Goal: Information Seeking & Learning: Learn about a topic

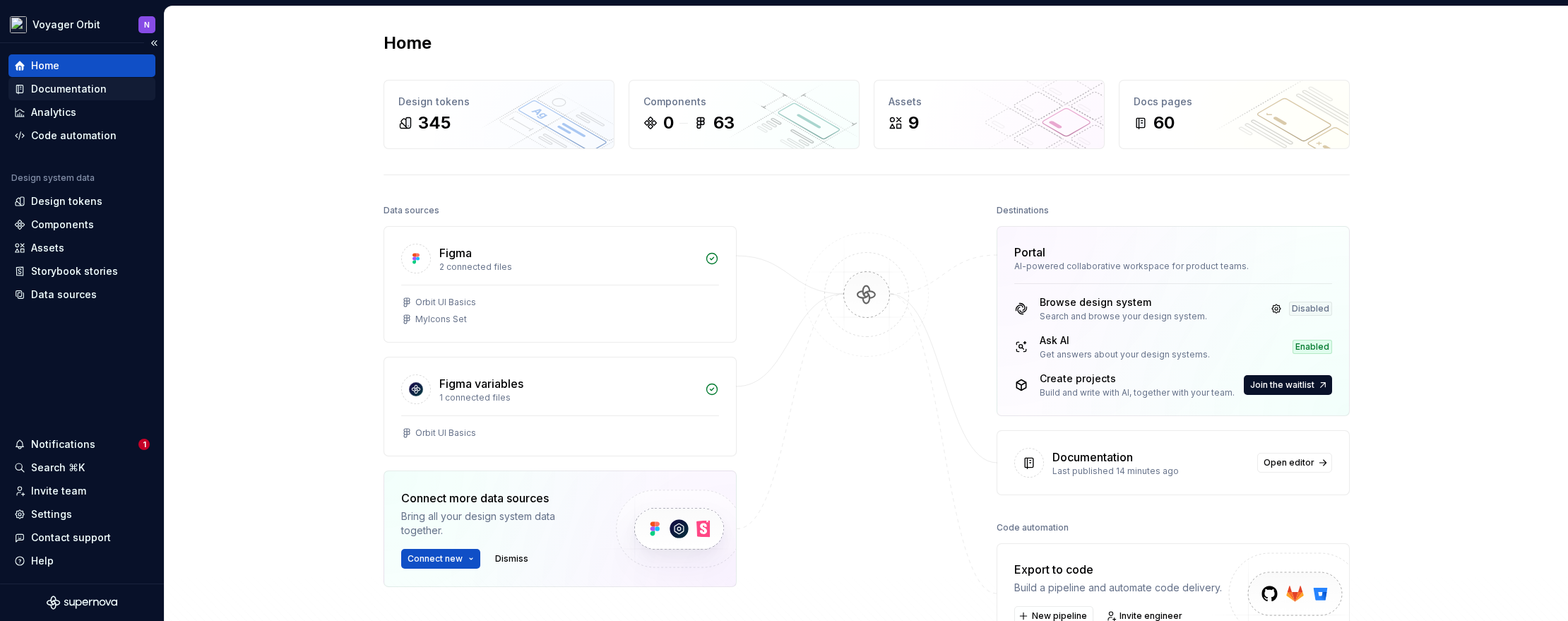
click at [69, 94] on div "Documentation" at bounding box center [69, 89] width 76 height 14
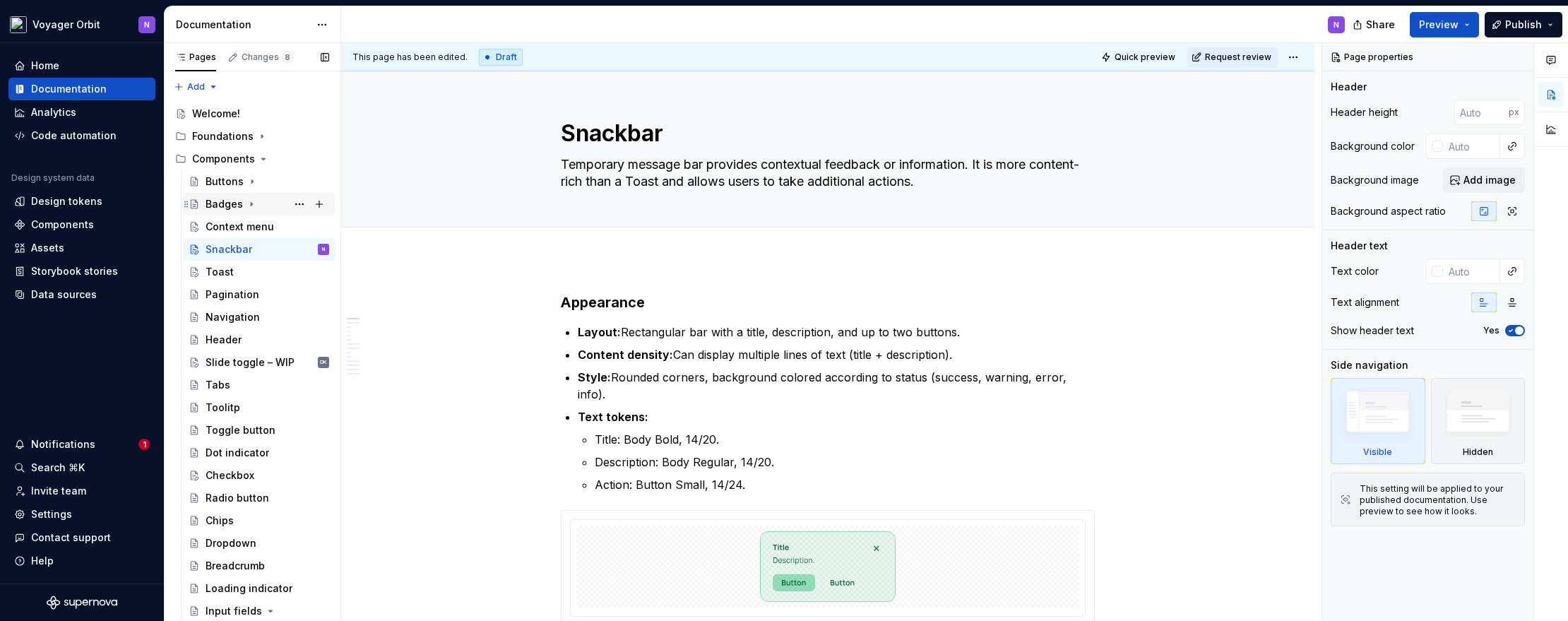
click at [242, 208] on div "Badges" at bounding box center [267, 204] width 123 height 20
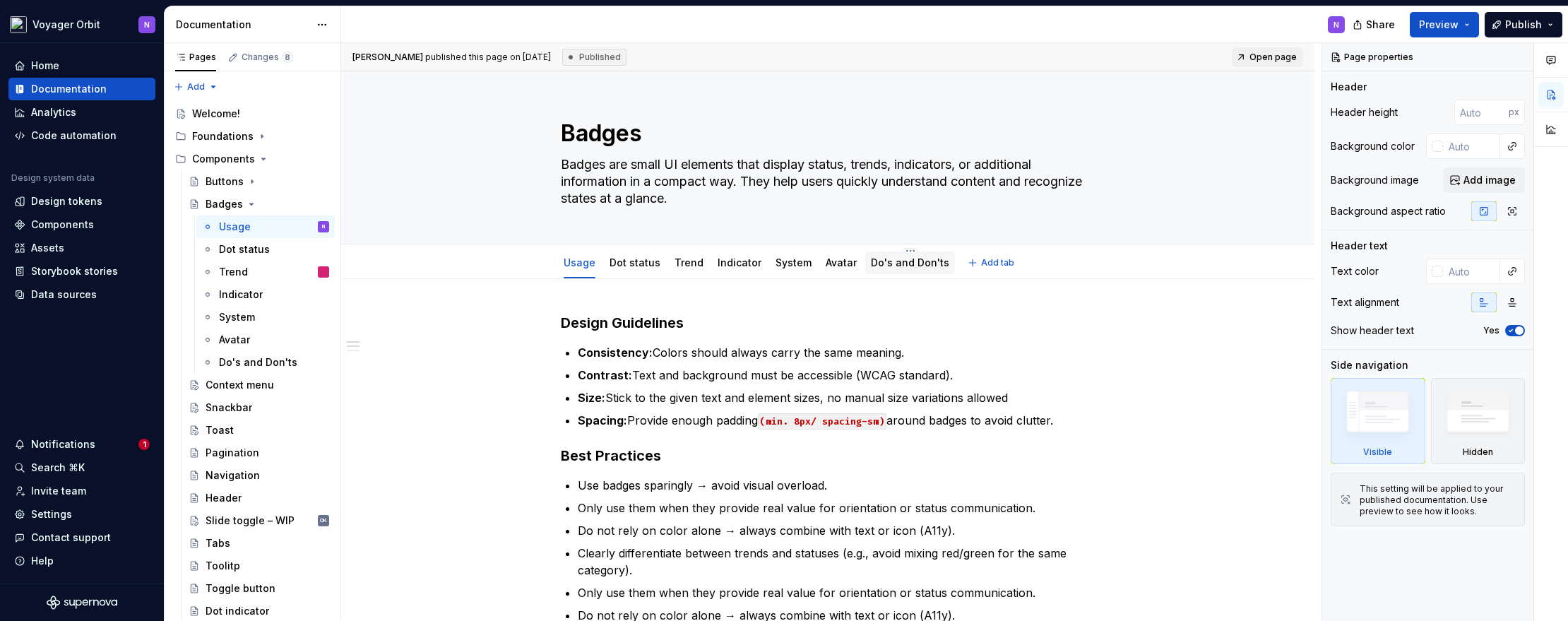
click at [871, 268] on link "Do's and Don'ts" at bounding box center [910, 262] width 79 height 12
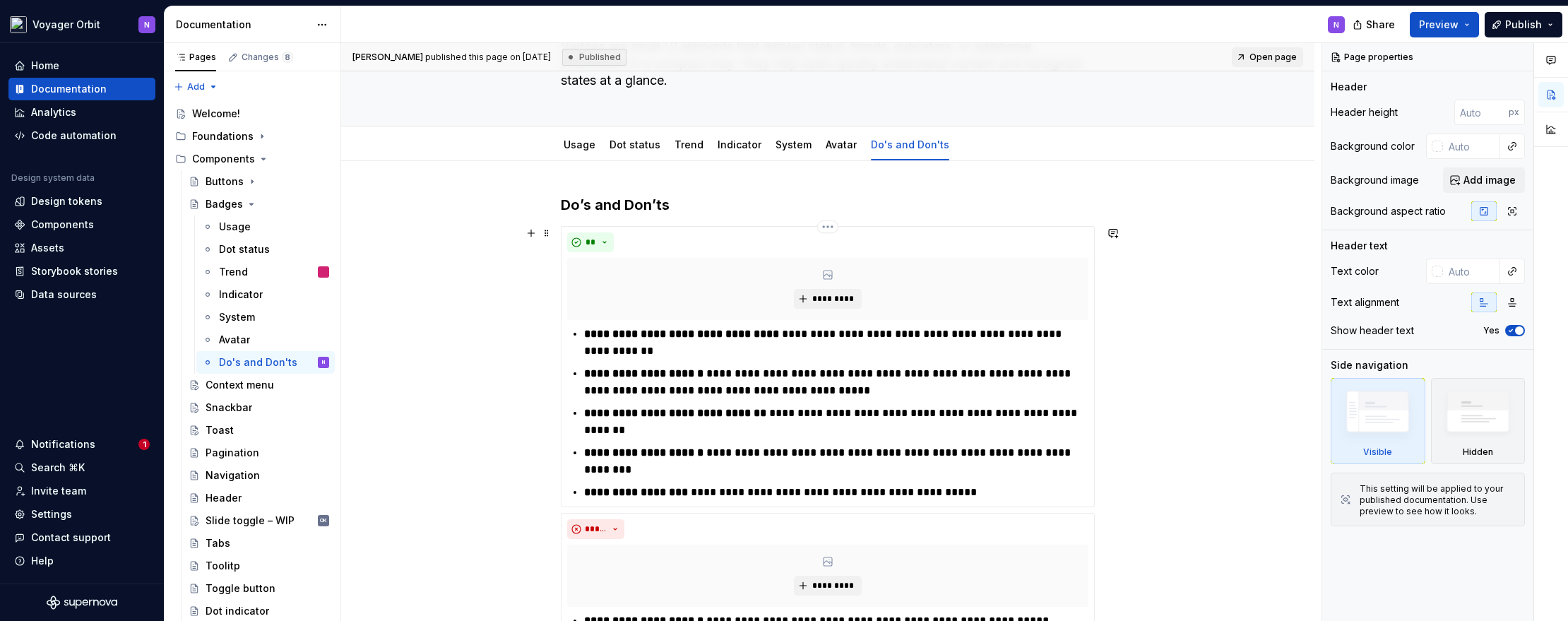
scroll to position [147, 0]
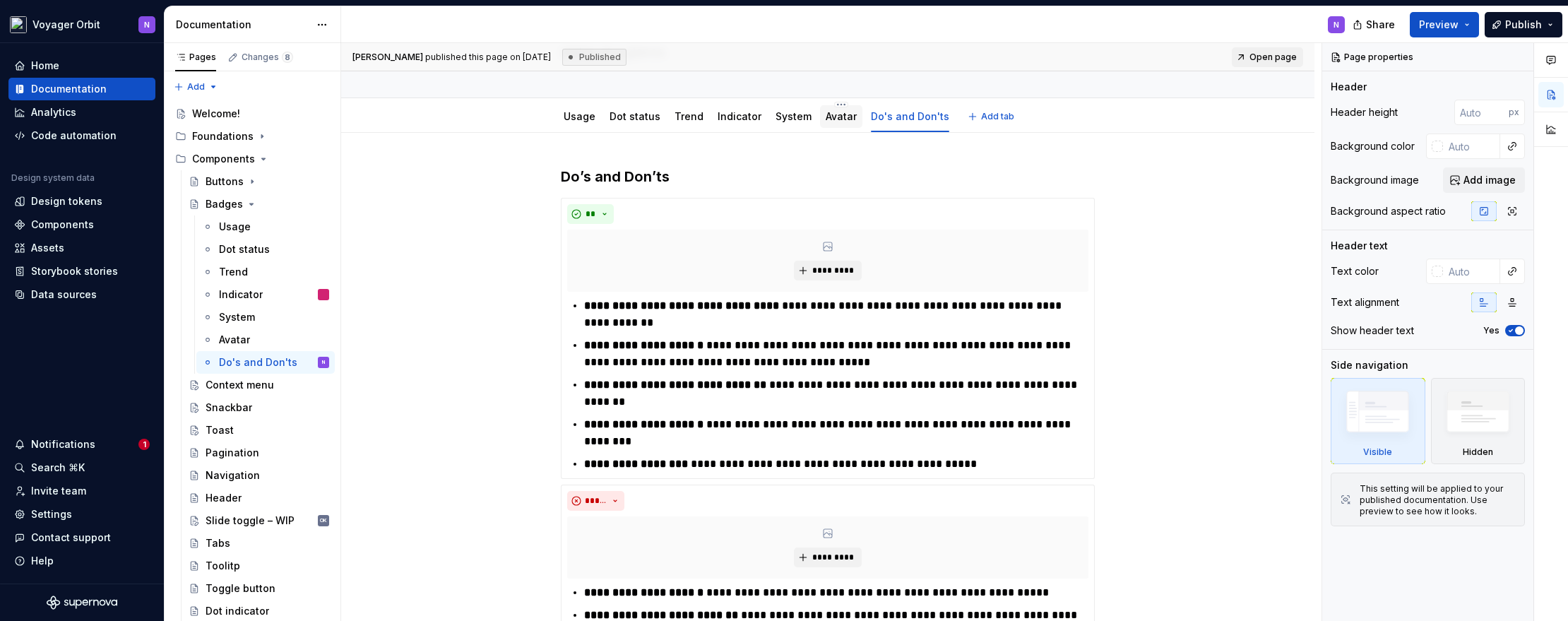
click at [833, 120] on link "Avatar" at bounding box center [841, 116] width 31 height 12
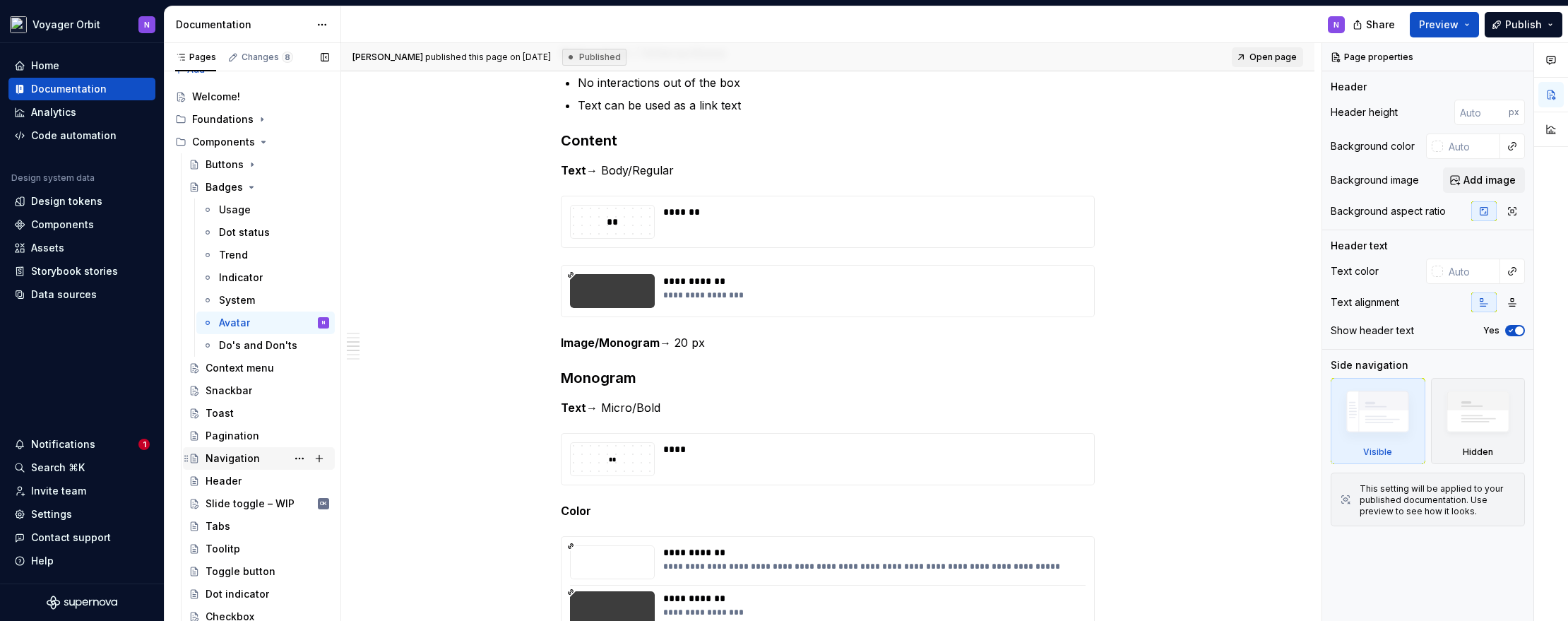
scroll to position [18, 0]
click at [248, 160] on icon "Page tree" at bounding box center [252, 164] width 12 height 12
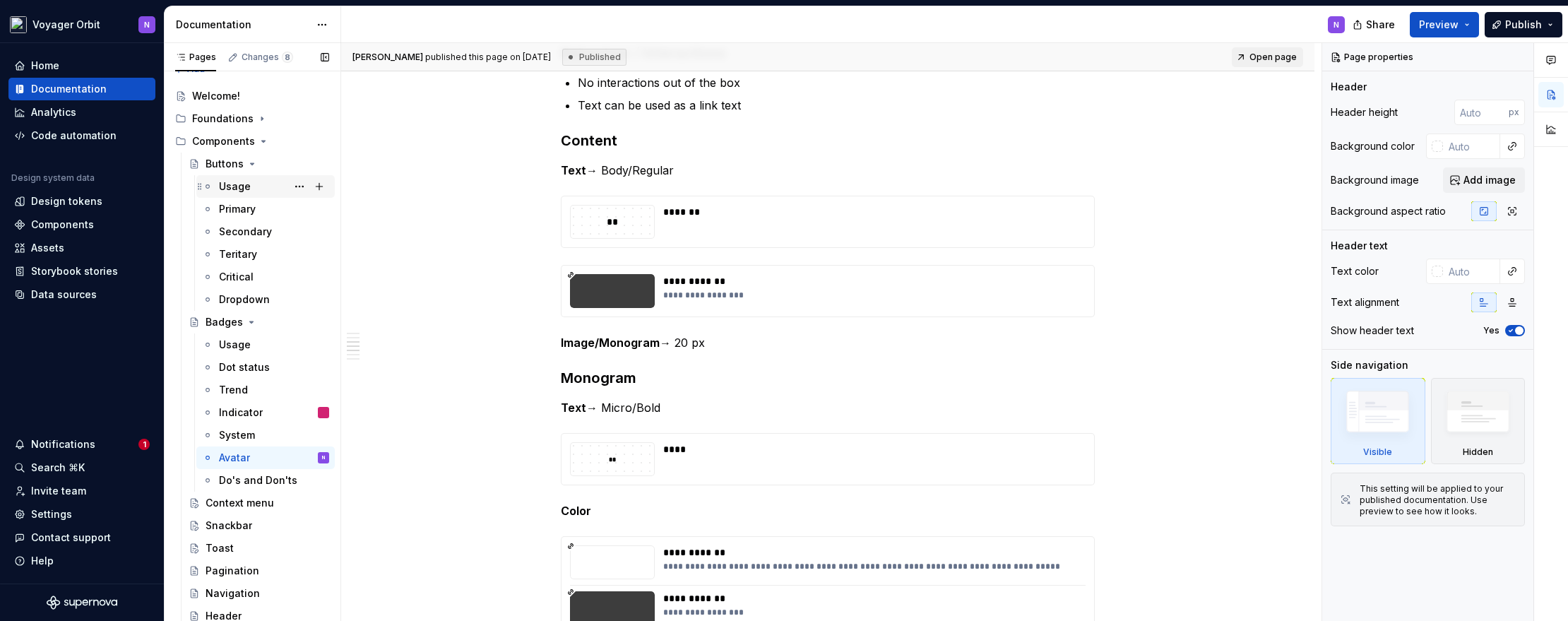
click at [240, 184] on div "Usage" at bounding box center [234, 187] width 32 height 14
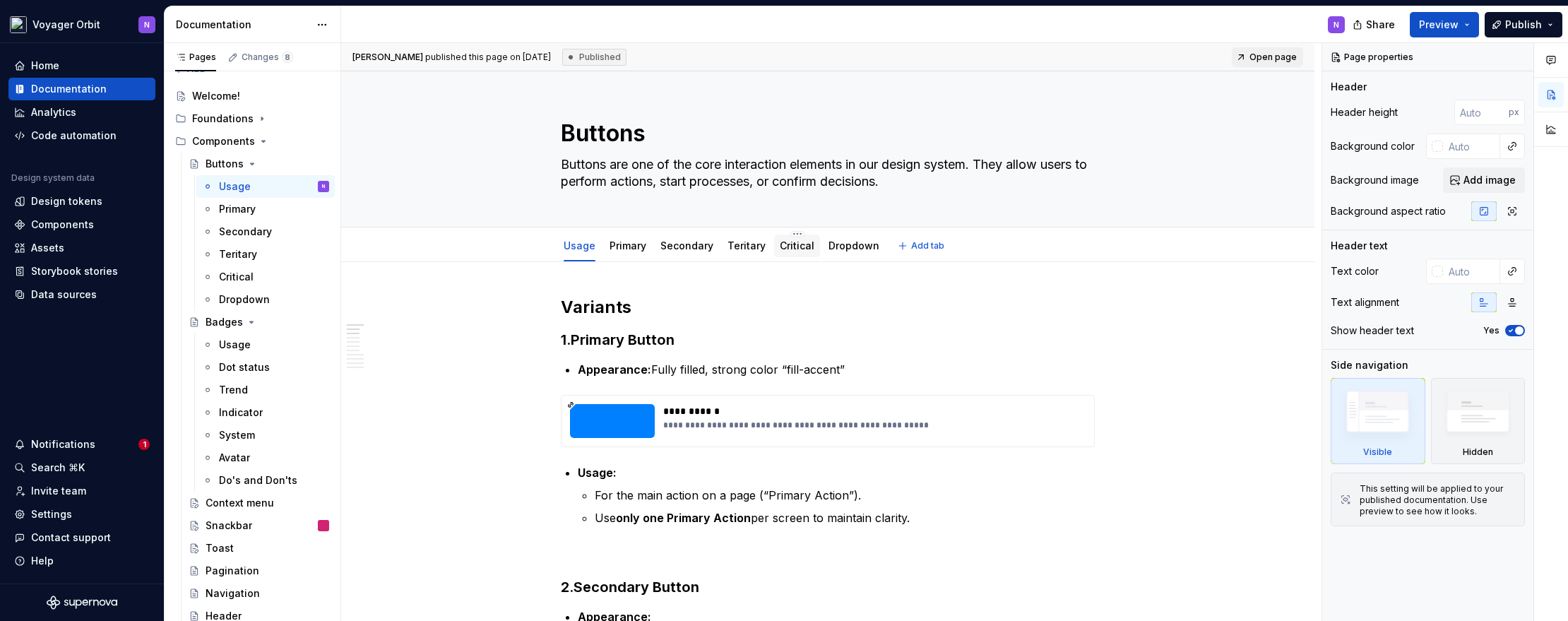
click at [791, 247] on link "Critical" at bounding box center [797, 245] width 35 height 12
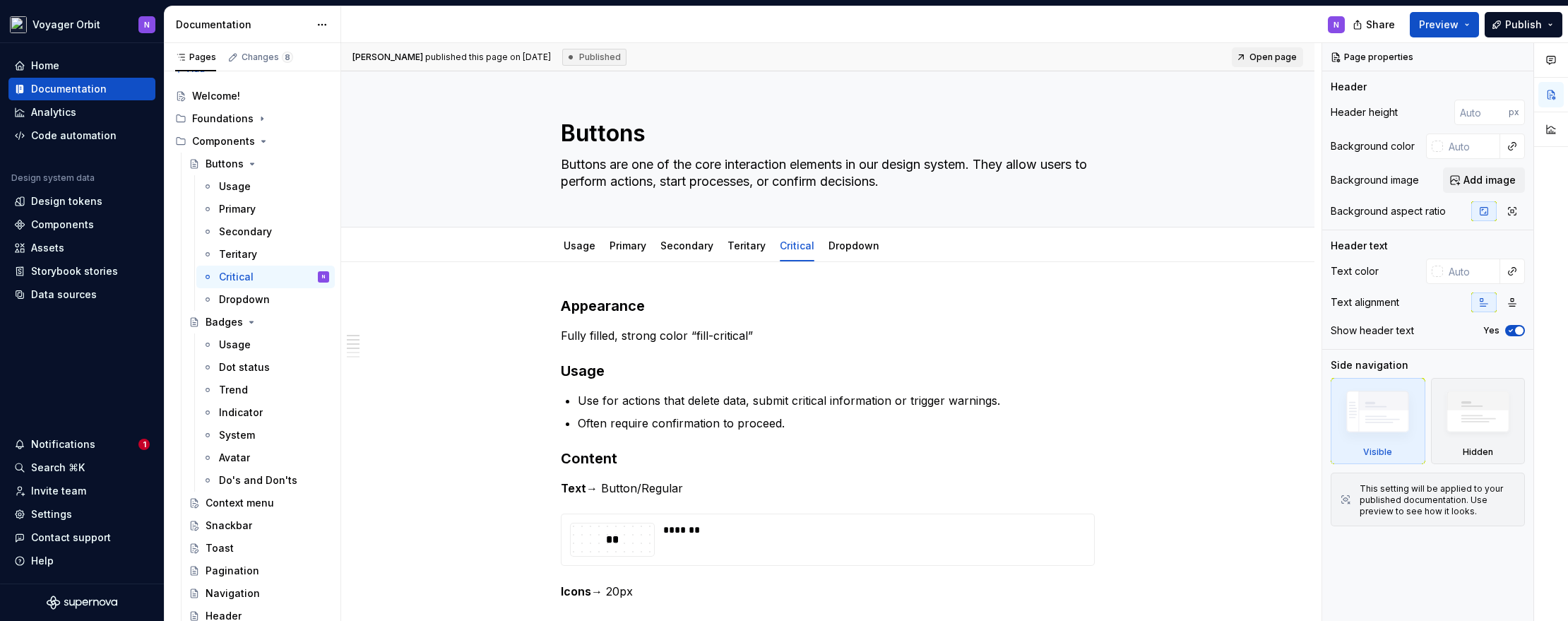
type textarea "*"
